Goal: Transaction & Acquisition: Purchase product/service

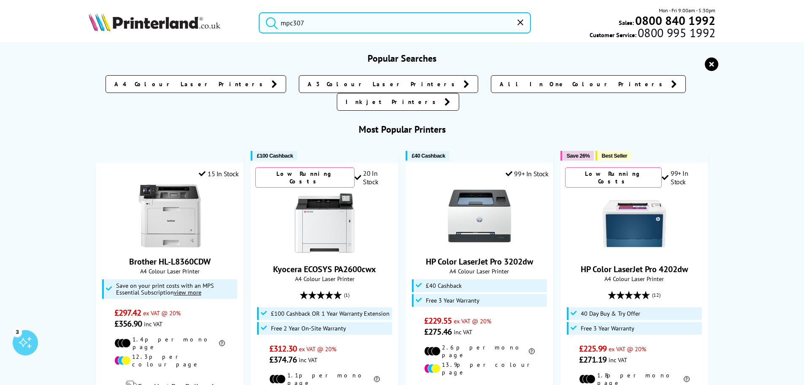
drag, startPoint x: 322, startPoint y: 26, endPoint x: 213, endPoint y: 18, distance: 108.8
click at [215, 18] on div "mpc307 Mon - Fri 9:00am - 5:30pm Sales: 0800 840 1992 Customer Service: 0800 99…" at bounding box center [402, 24] width 675 height 37
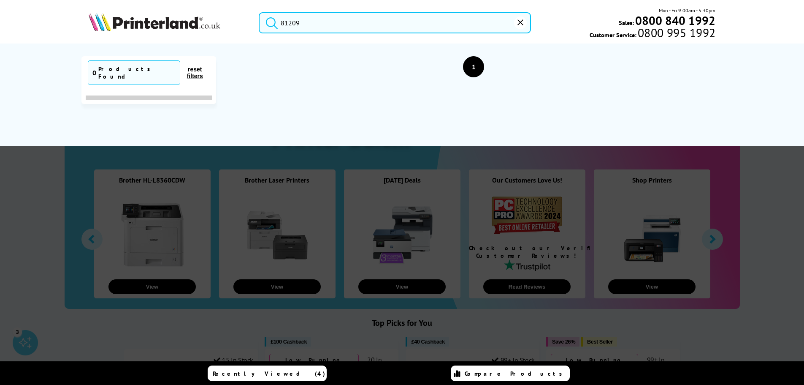
click at [259, 12] on button "submit" at bounding box center [269, 21] width 21 height 19
click at [288, 24] on input "81209" at bounding box center [395, 22] width 272 height 21
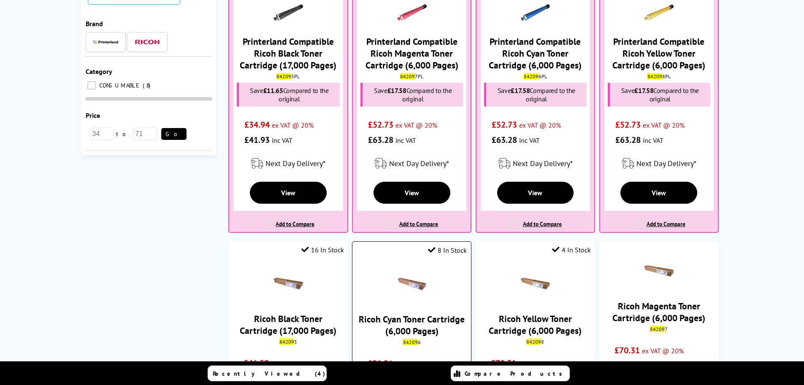
scroll to position [169, 0]
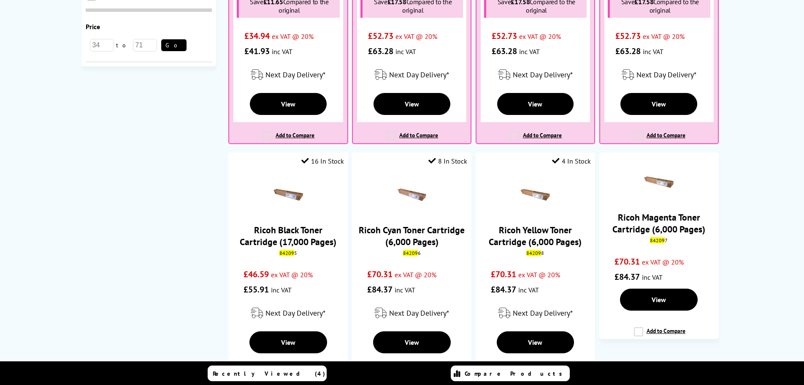
type input "84209"
